Goal: Task Accomplishment & Management: Manage account settings

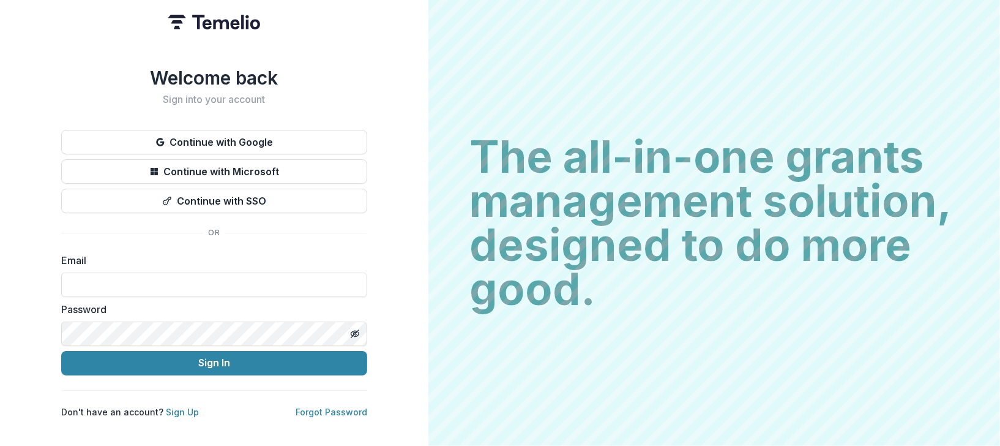
type input "**********"
click at [61, 351] on button "Sign In" at bounding box center [214, 363] width 306 height 24
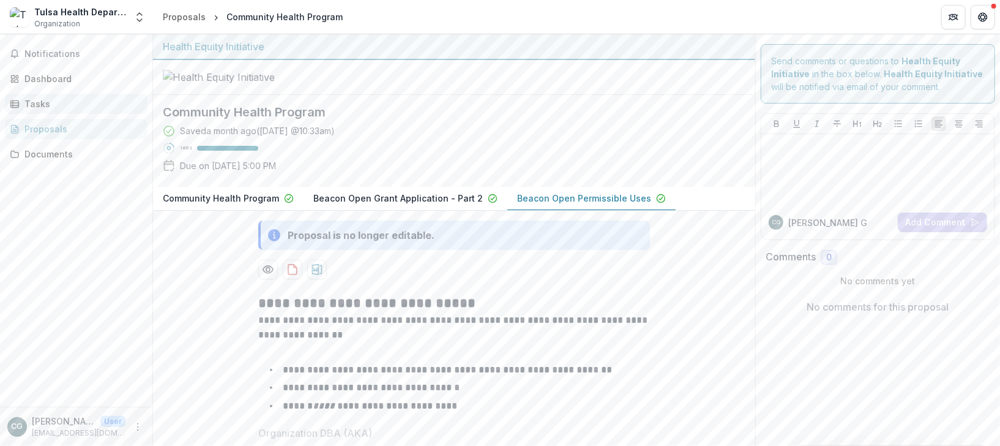
click at [58, 106] on div "Tasks" at bounding box center [80, 103] width 113 height 13
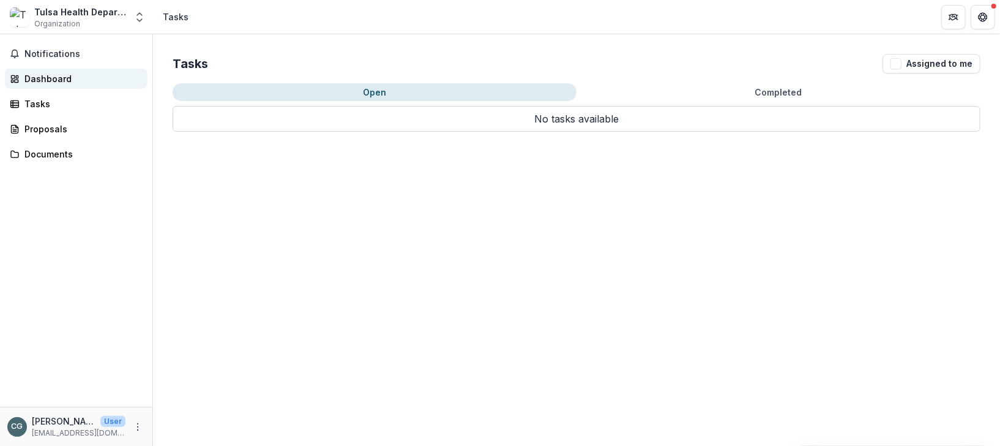
click at [47, 76] on div "Dashboard" at bounding box center [80, 78] width 113 height 13
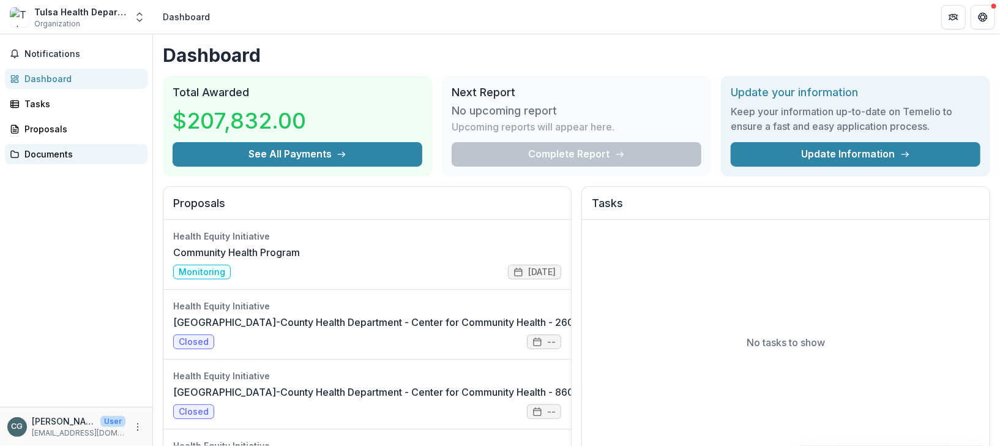
click at [45, 148] on div "Documents" at bounding box center [80, 154] width 113 height 13
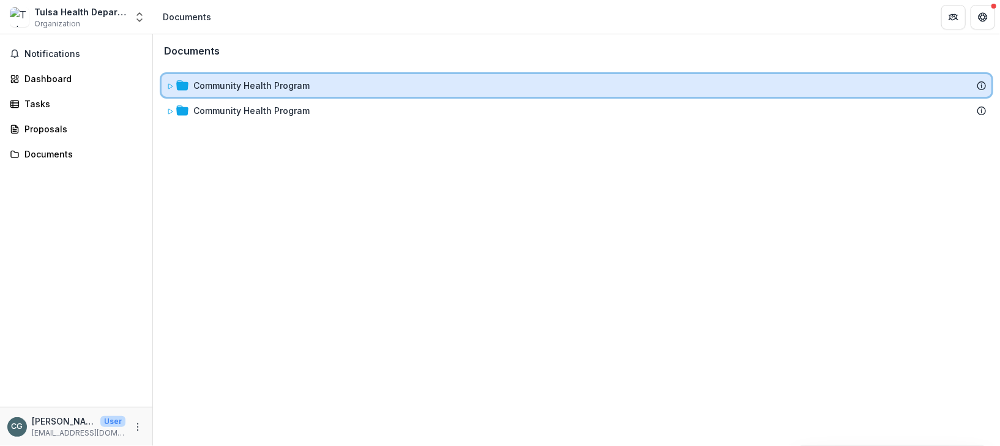
click at [170, 89] on icon at bounding box center [169, 86] width 7 height 7
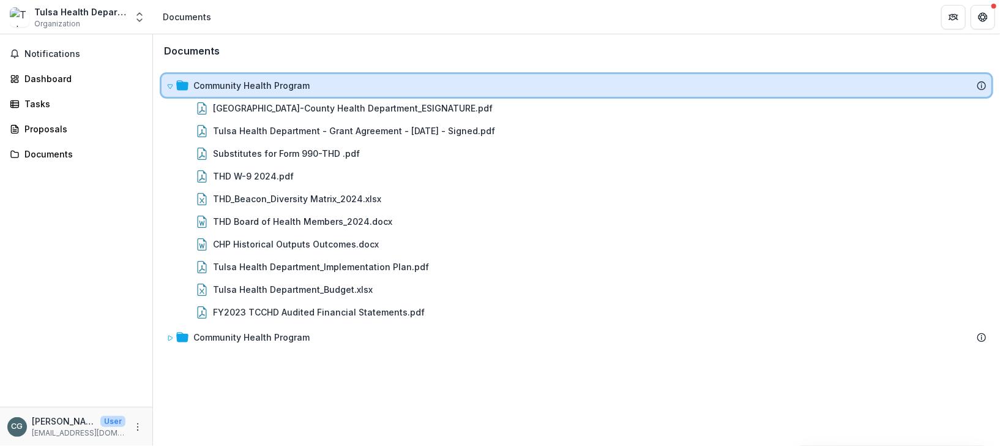
click at [170, 89] on icon at bounding box center [169, 86] width 7 height 7
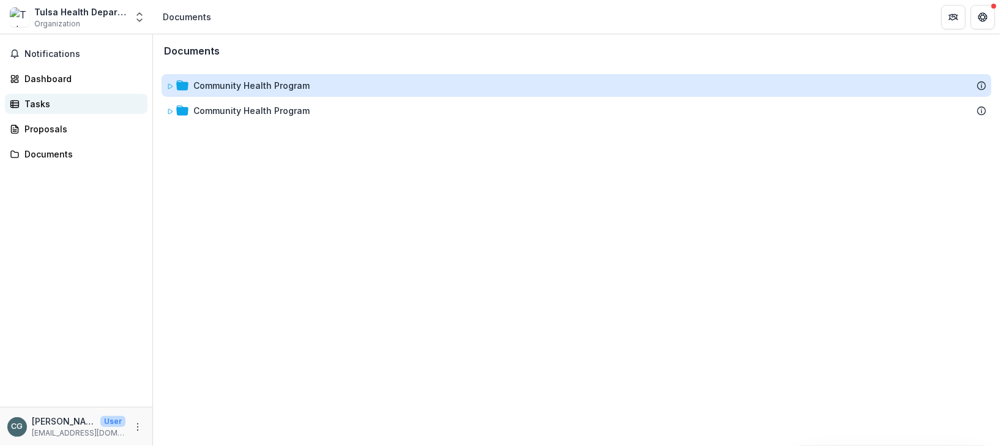
click at [70, 109] on div "Tasks" at bounding box center [80, 103] width 113 height 13
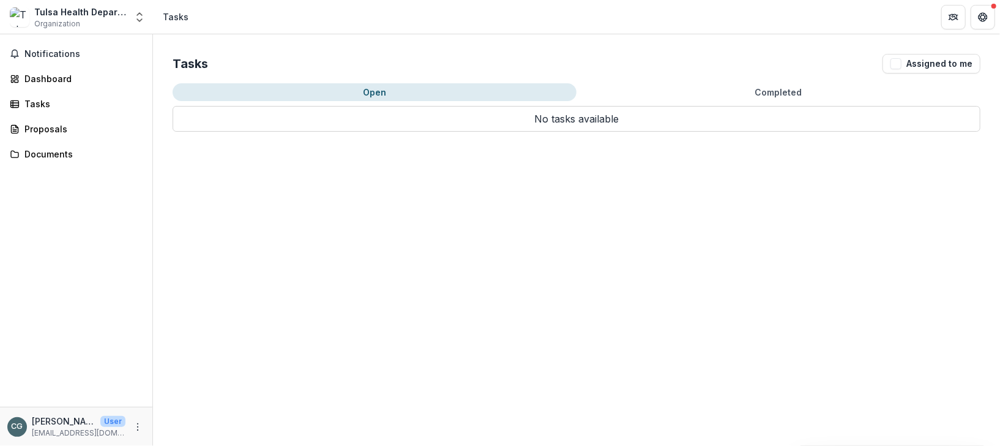
click at [781, 86] on button "Completed" at bounding box center [779, 92] width 404 height 18
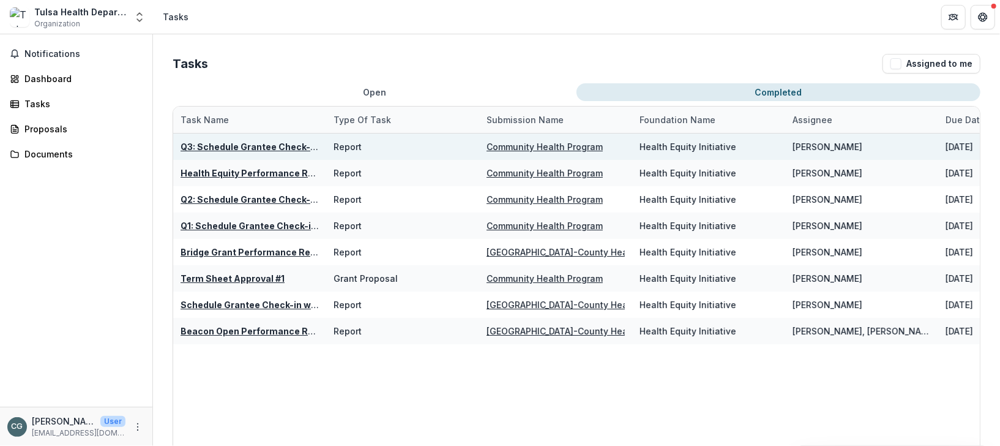
click at [214, 143] on u "Q3: Schedule Grantee Check-in with Dr. Smith" at bounding box center [298, 146] width 235 height 10
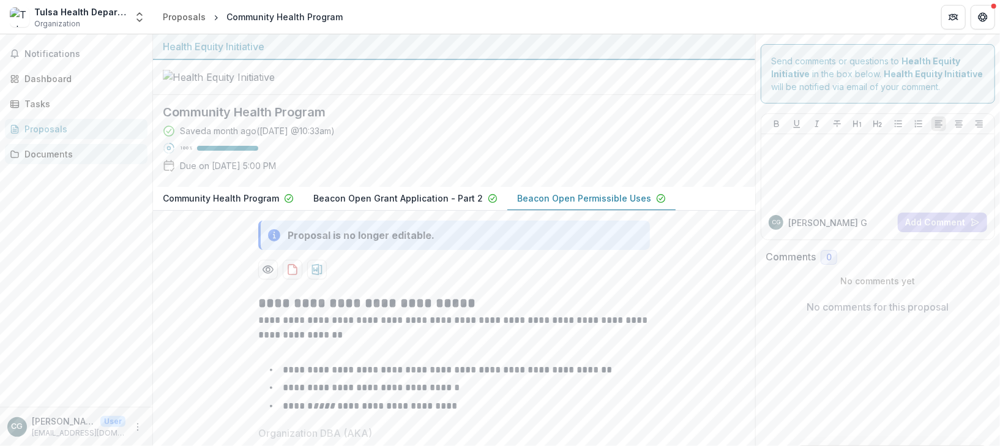
click at [47, 153] on div "Documents" at bounding box center [80, 154] width 113 height 13
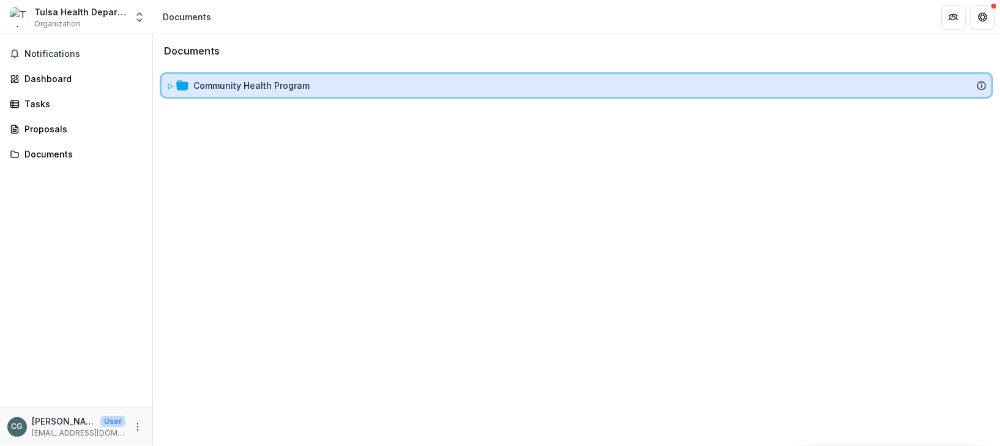
click at [170, 90] on span at bounding box center [169, 85] width 7 height 13
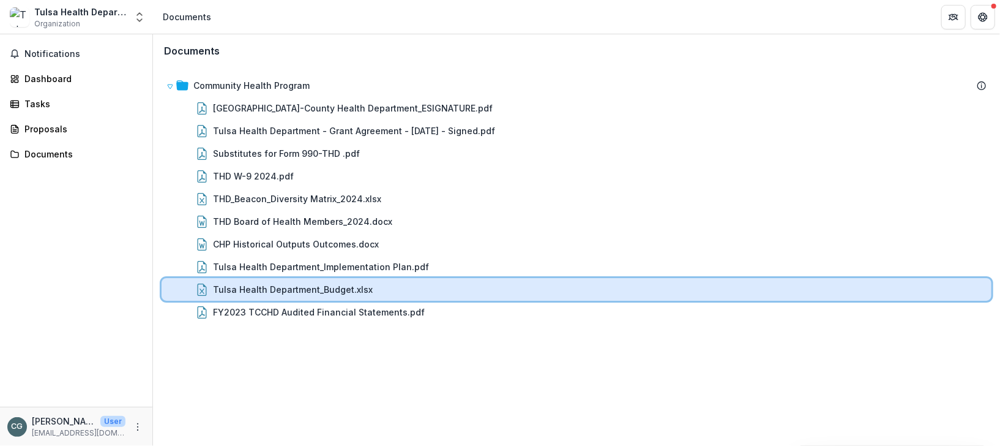
click at [393, 286] on div "Tulsa Health Department_Budget.xlsx" at bounding box center [600, 289] width 774 height 13
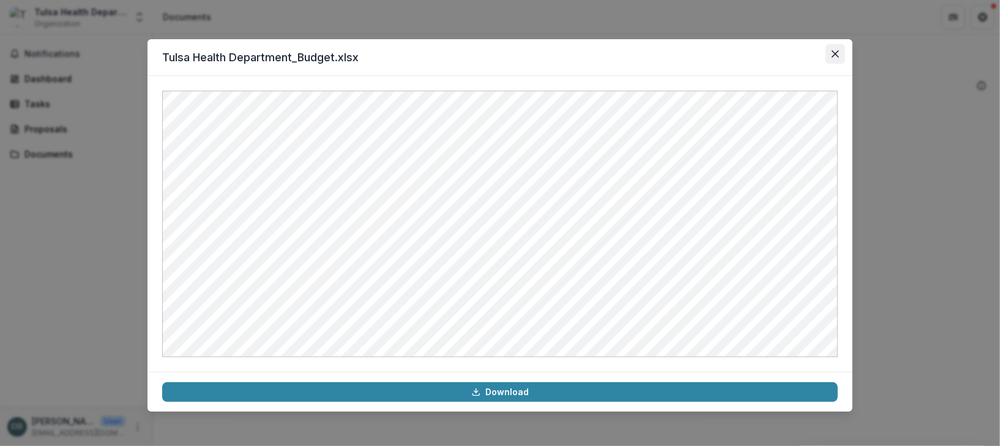
click at [834, 54] on icon "Close" at bounding box center [835, 53] width 7 height 7
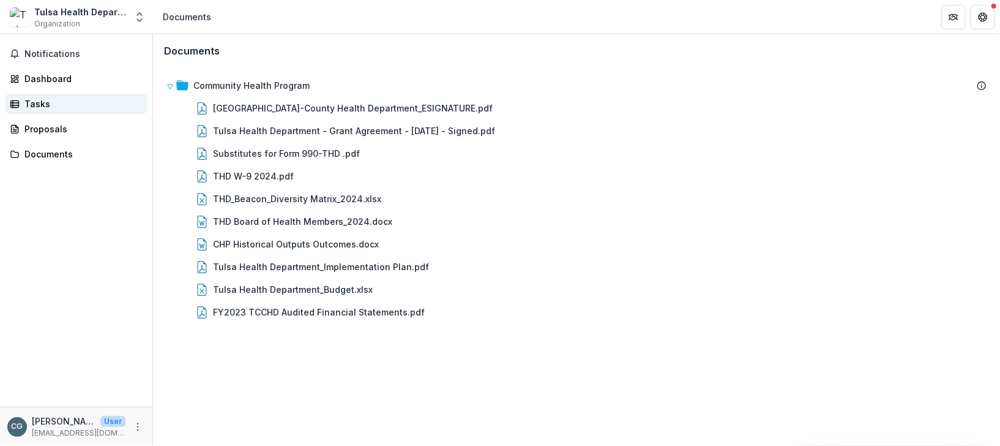
click at [52, 107] on div "Tasks" at bounding box center [80, 103] width 113 height 13
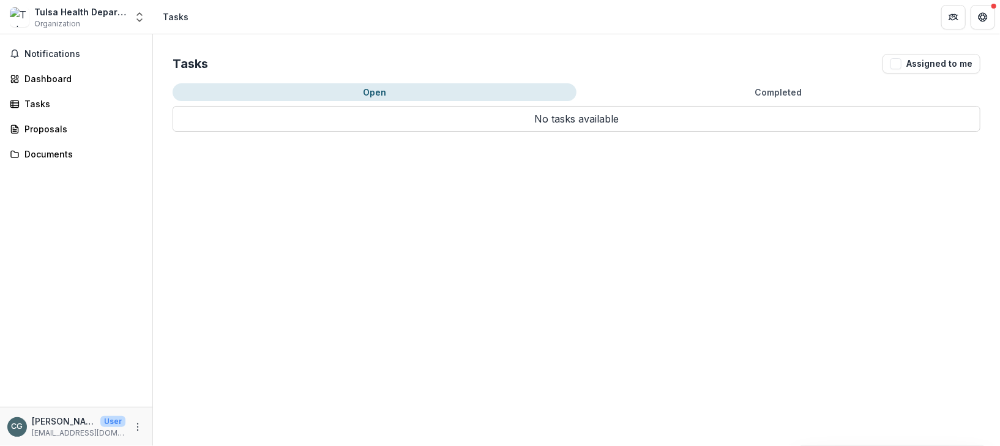
click at [763, 87] on button "Completed" at bounding box center [779, 92] width 404 height 18
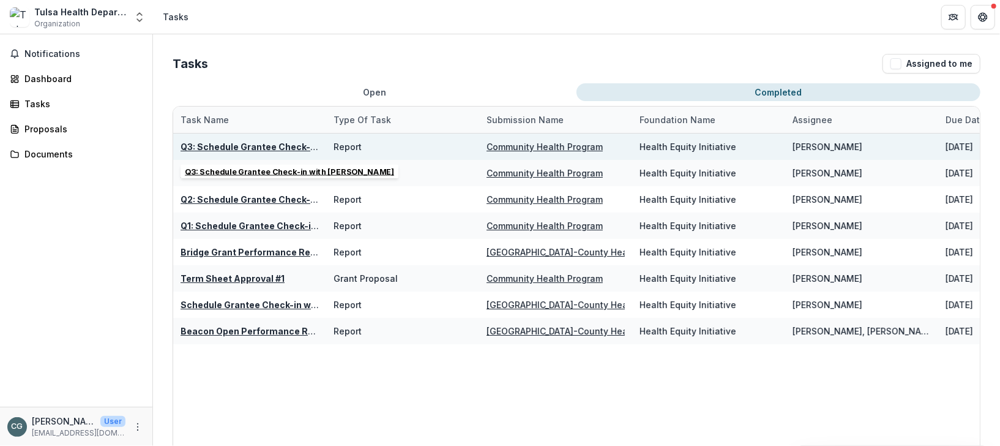
click at [220, 151] on u "Q3: Schedule Grantee Check-in with Dr. Smith" at bounding box center [298, 146] width 235 height 10
